Goal: Task Accomplishment & Management: Use online tool/utility

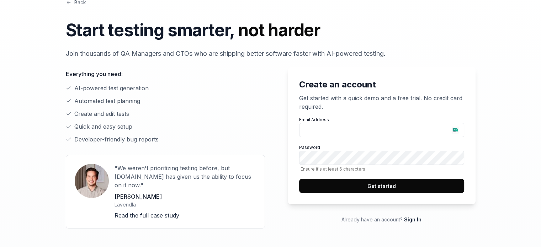
scroll to position [24, 0]
type input "[EMAIL_ADDRESS][DOMAIN_NAME]"
click at [345, 186] on button "Get started" at bounding box center [381, 186] width 165 height 14
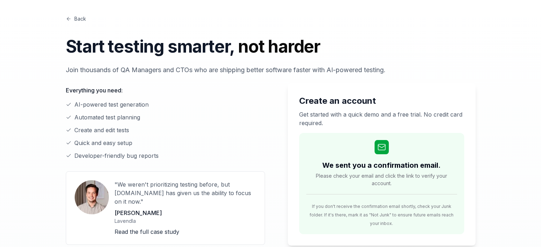
scroll to position [0, 0]
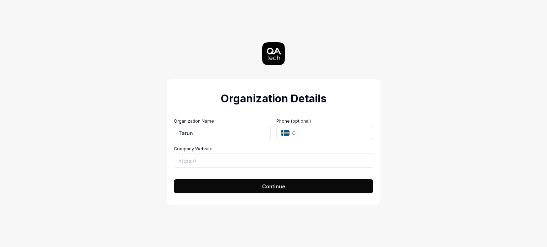
type input "Tarun"
click at [245, 190] on button "Continue" at bounding box center [273, 186] width 199 height 14
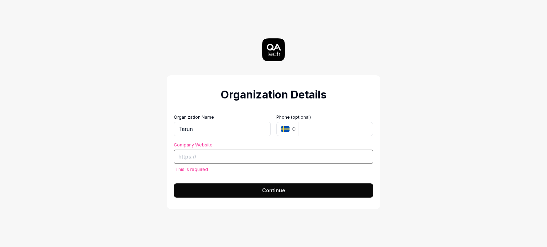
paste input "[URL][DOMAIN_NAME]"
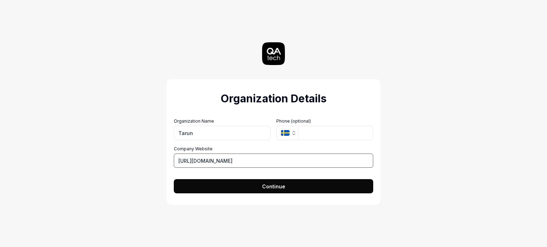
type input "[URL][DOMAIN_NAME]"
click at [280, 178] on form "Organization Name Tarun Organization Logo (Square minimum 256x256px) Click to u…" at bounding box center [273, 154] width 199 height 80
click at [280, 180] on button "Continue" at bounding box center [273, 186] width 199 height 14
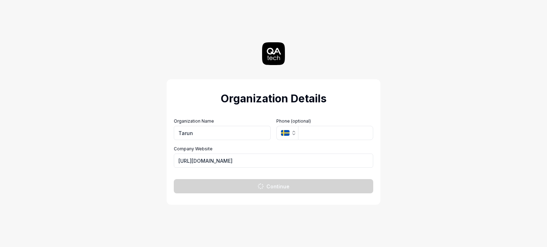
click at [312, 101] on h2 "Organization Details" at bounding box center [273, 99] width 199 height 16
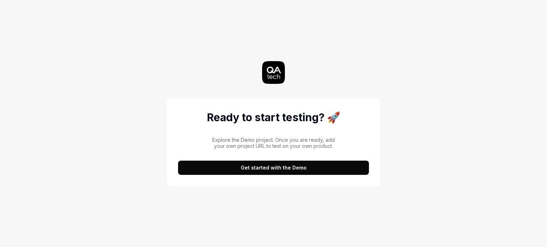
click at [278, 164] on button "Get started with the Demo" at bounding box center [273, 168] width 191 height 14
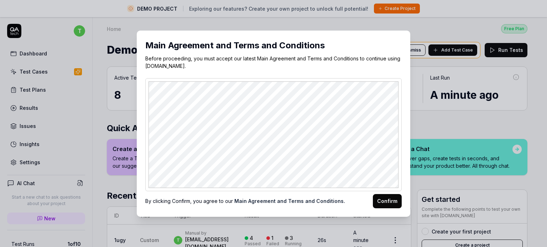
click at [387, 202] on button "Confirm" at bounding box center [387, 201] width 29 height 14
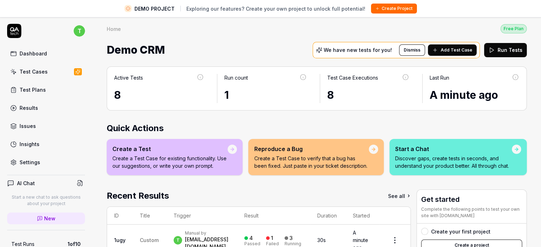
click at [263, 117] on div "Active Tests 8 Run count 1 Test Case Executions 8 Last Run A minute ago Quick A…" at bounding box center [317, 210] width 449 height 303
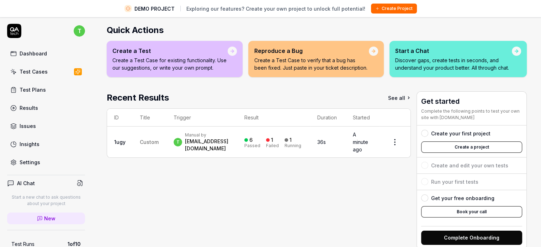
scroll to position [102, 0]
click at [256, 171] on div "Recent Results See all ID Title Trigger Result Duration Started 1ugy Custom t M…" at bounding box center [259, 170] width 304 height 158
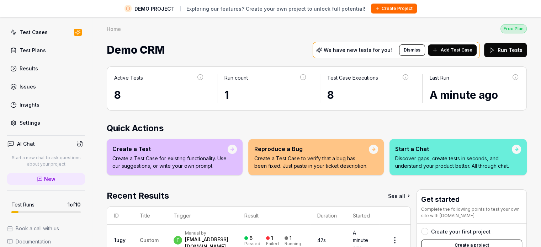
scroll to position [74, 0]
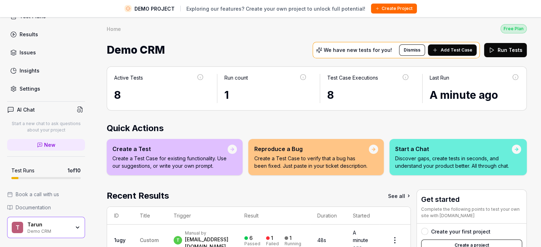
click at [56, 222] on div "Tarun" at bounding box center [48, 225] width 43 height 6
click at [206, 34] on div "Home Free Plan Home Free Plan Demo CRM We have new tests for you! Dismiss Add T…" at bounding box center [317, 38] width 449 height 43
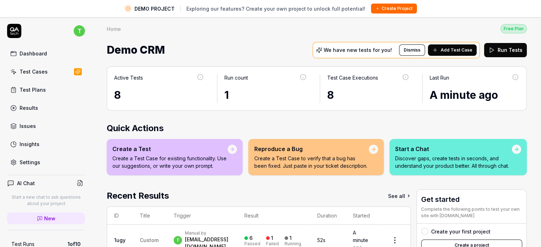
click at [44, 52] on div "Dashboard" at bounding box center [33, 53] width 27 height 7
click at [50, 69] on link "Test Cases" at bounding box center [46, 72] width 78 height 14
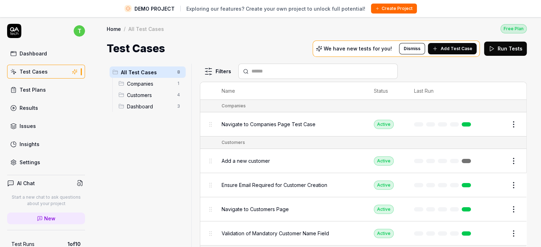
click at [263, 121] on span "Navigate to Companies Page Test Case" at bounding box center [269, 124] width 94 height 7
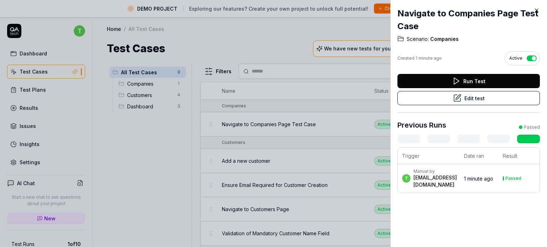
click at [431, 79] on button "Run Test" at bounding box center [468, 81] width 142 height 14
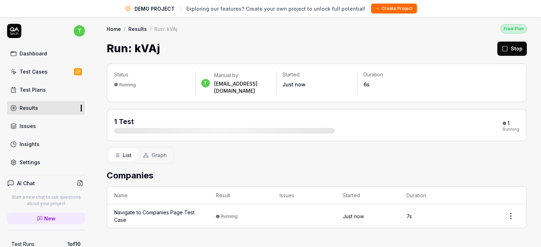
click at [287, 42] on div "Run: kVAj Stop" at bounding box center [317, 49] width 420 height 16
click at [296, 156] on div "List Graph" at bounding box center [317, 155] width 420 height 17
click at [157, 152] on span "Graph" at bounding box center [159, 155] width 15 height 7
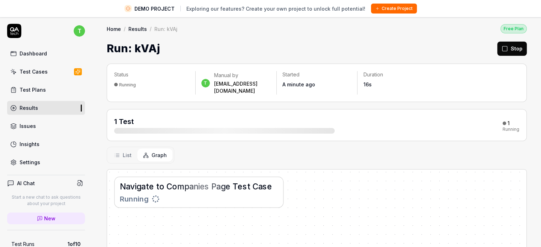
click at [125, 152] on span "List" at bounding box center [127, 155] width 9 height 7
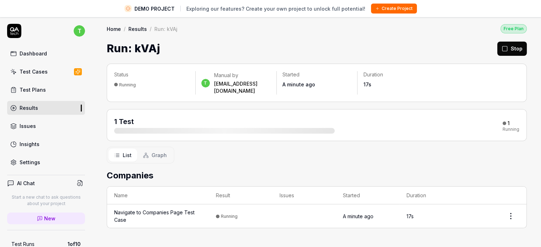
click at [195, 147] on div "List Graph" at bounding box center [317, 155] width 420 height 17
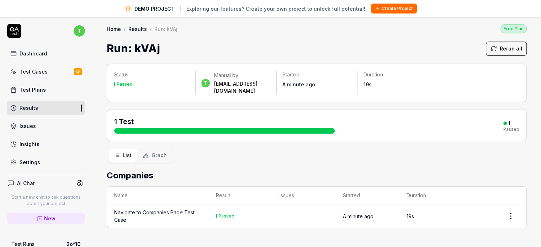
click at [324, 128] on div at bounding box center [224, 131] width 221 height 6
click at [161, 209] on div "Navigate to Companies Page Test Case" at bounding box center [158, 216] width 88 height 15
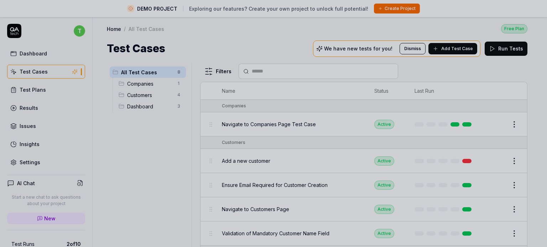
click at [281, 59] on div at bounding box center [273, 123] width 547 height 247
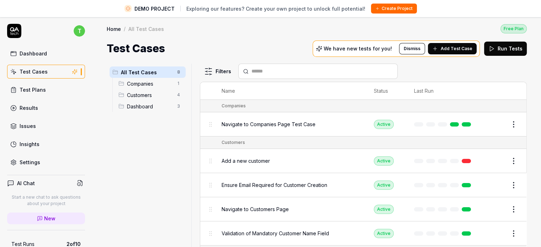
click at [386, 11] on button "Create Project" at bounding box center [394, 9] width 46 height 10
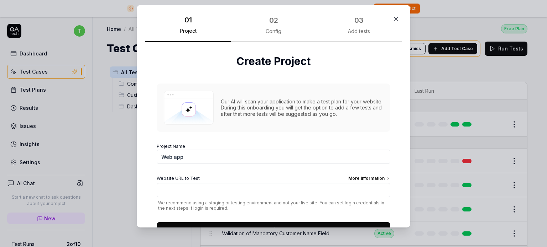
click at [268, 26] on div "02" at bounding box center [273, 20] width 13 height 13
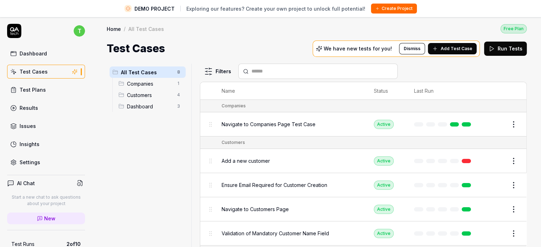
scroll to position [17, 0]
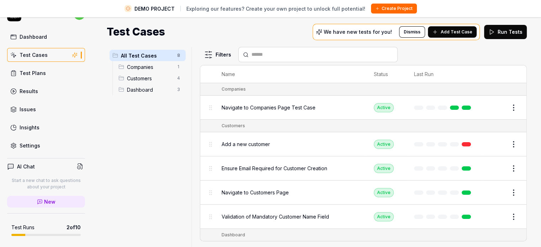
click at [45, 75] on link "Test Plans" at bounding box center [46, 73] width 78 height 14
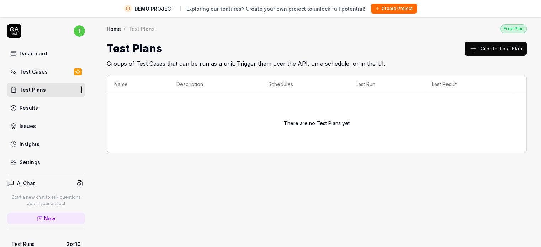
click at [26, 106] on div "Results" at bounding box center [29, 107] width 19 height 7
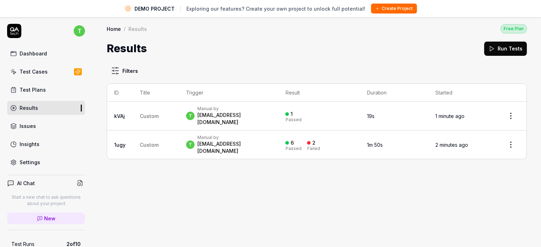
click at [37, 124] on link "Issues" at bounding box center [46, 126] width 78 height 14
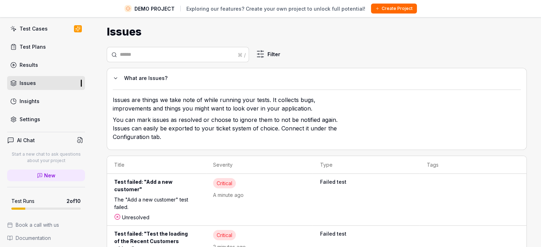
scroll to position [15, 0]
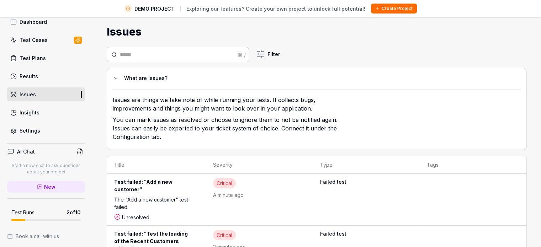
click at [41, 129] on link "Settings" at bounding box center [46, 131] width 78 height 14
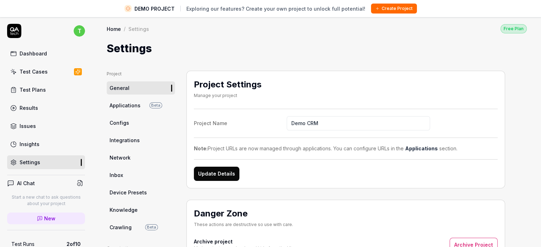
click at [42, 49] on link "Dashboard" at bounding box center [46, 54] width 78 height 14
